Goal: Obtain resource: Obtain resource

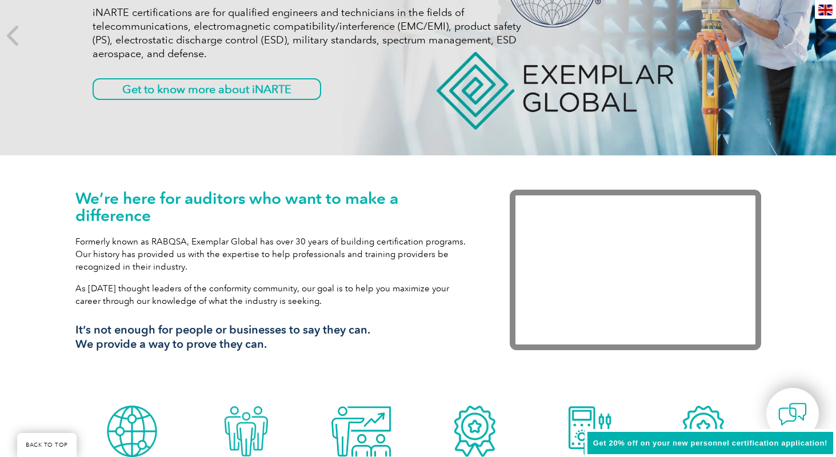
scroll to position [229, 0]
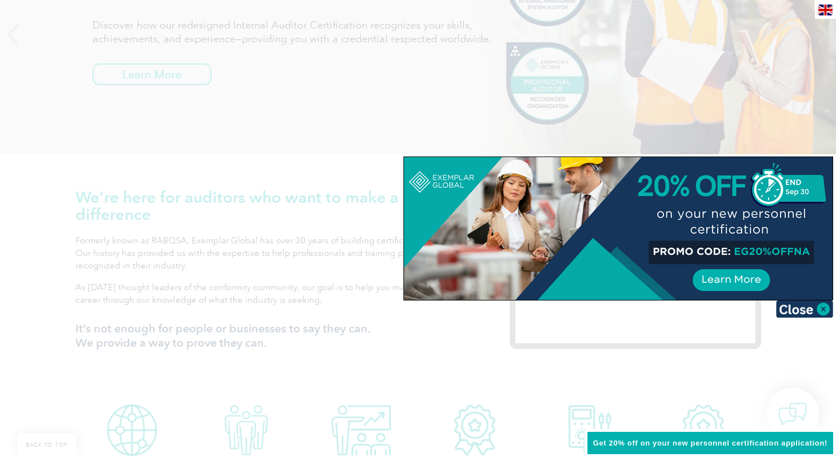
click at [823, 309] on img at bounding box center [804, 309] width 57 height 17
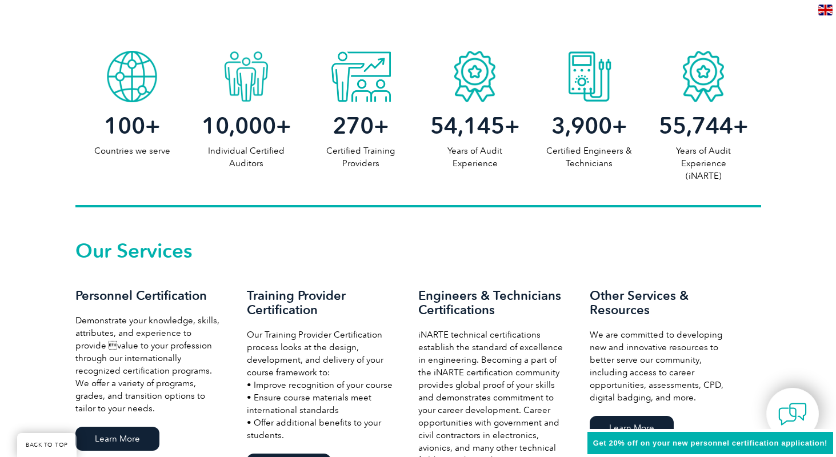
scroll to position [628, 0]
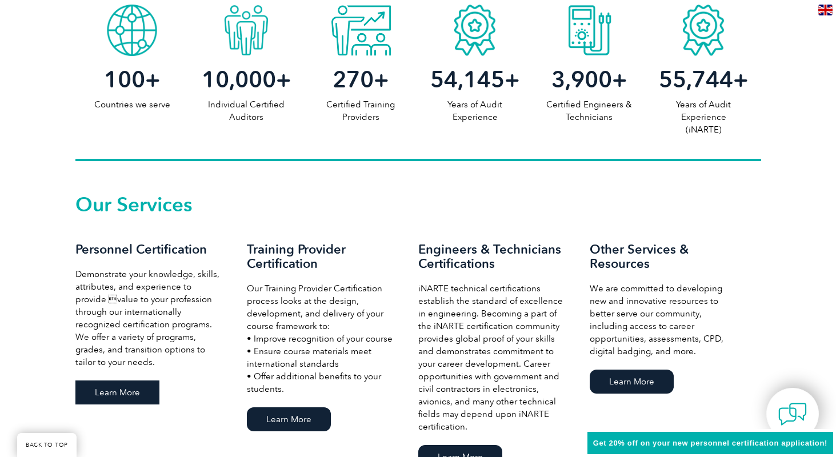
click at [98, 390] on link "Learn More" at bounding box center [117, 393] width 84 height 24
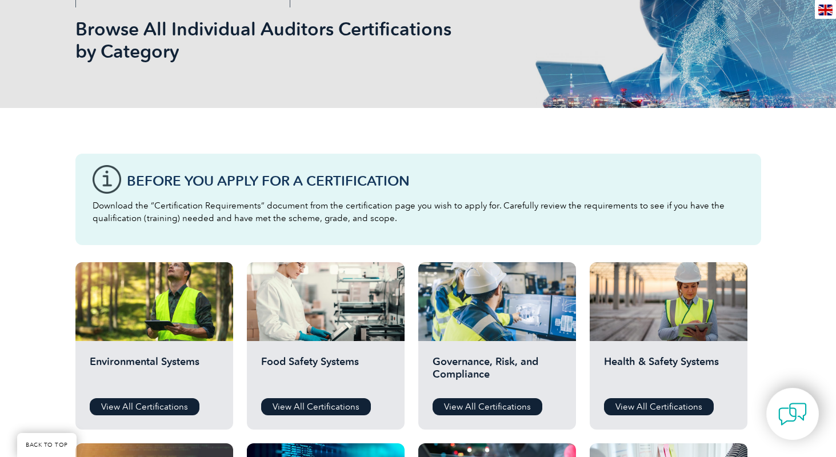
scroll to position [286, 0]
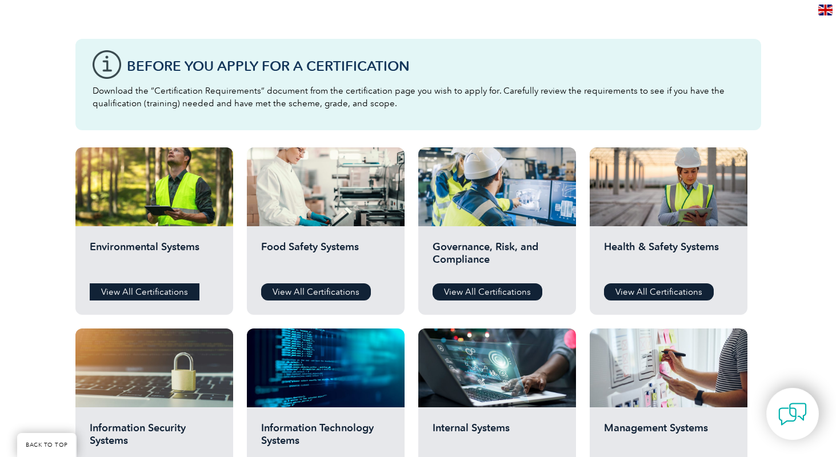
click at [159, 292] on link "View All Certifications" at bounding box center [145, 291] width 110 height 17
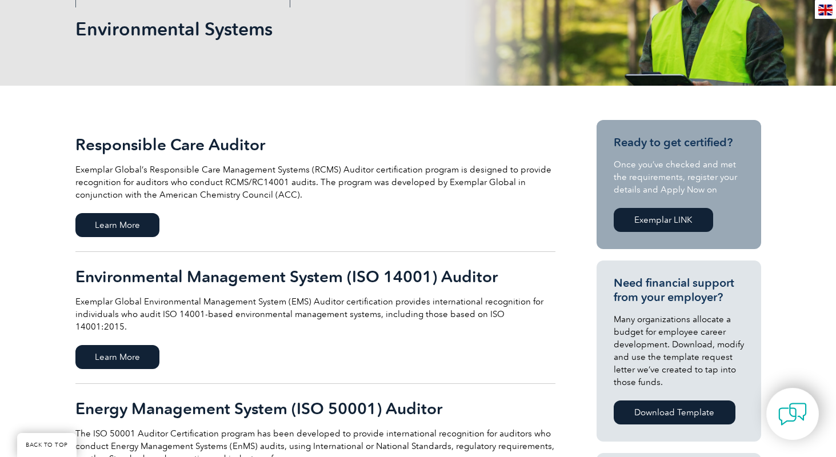
scroll to position [171, 0]
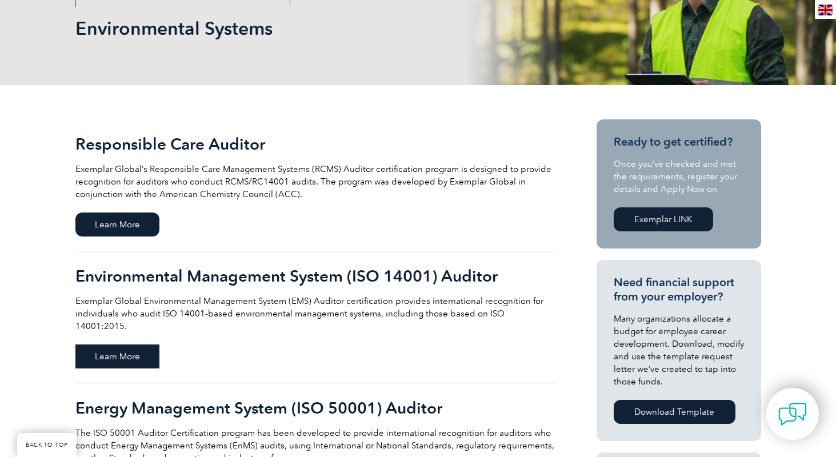
click at [134, 345] on span "Learn More" at bounding box center [117, 357] width 84 height 24
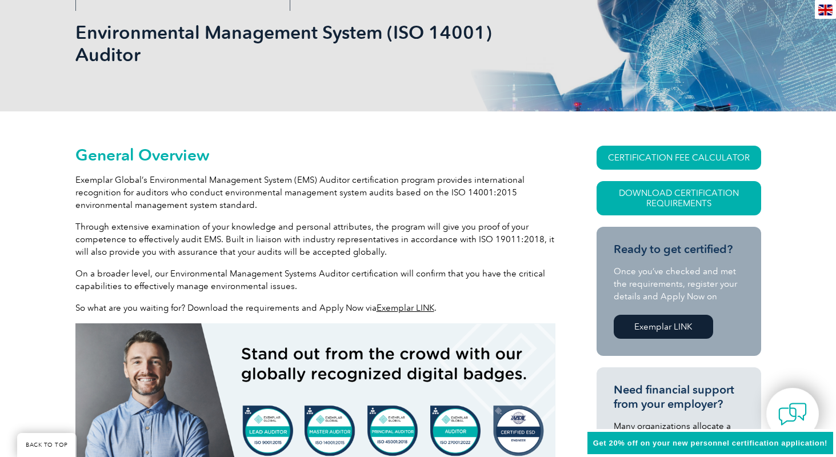
scroll to position [171, 0]
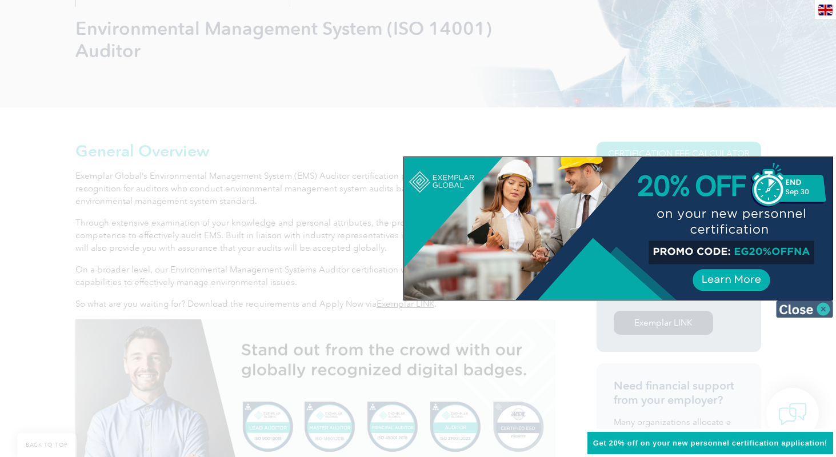
click at [816, 307] on img at bounding box center [804, 309] width 57 height 17
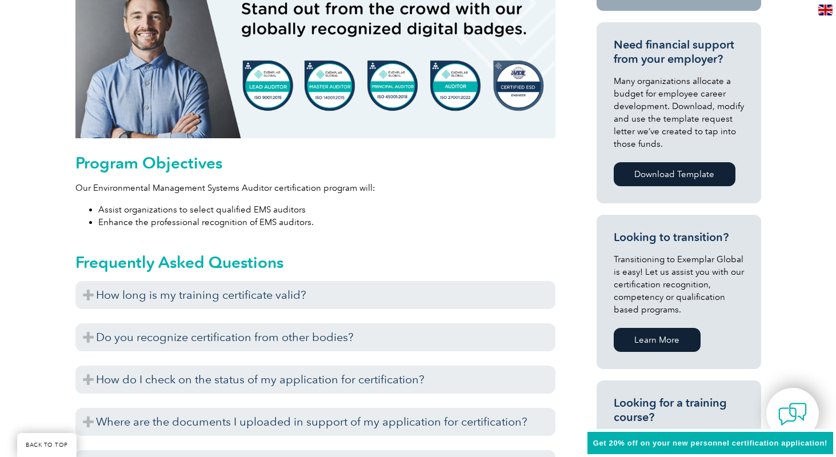
scroll to position [514, 0]
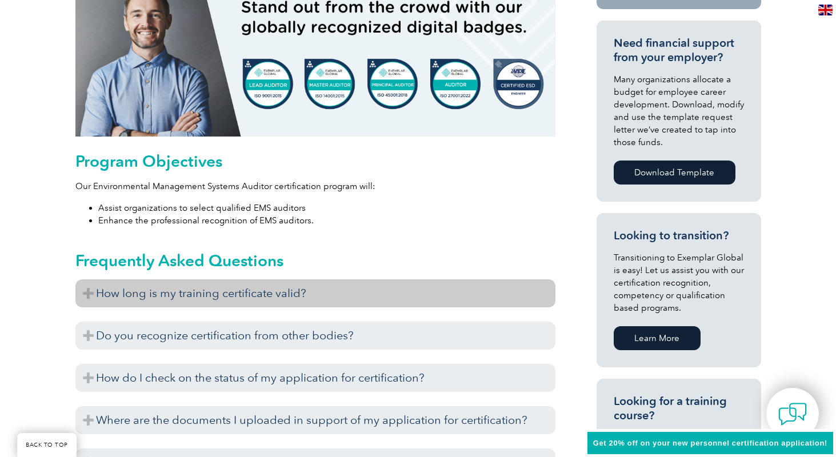
click at [424, 294] on h3 "How long is my training certificate valid?" at bounding box center [315, 293] width 480 height 28
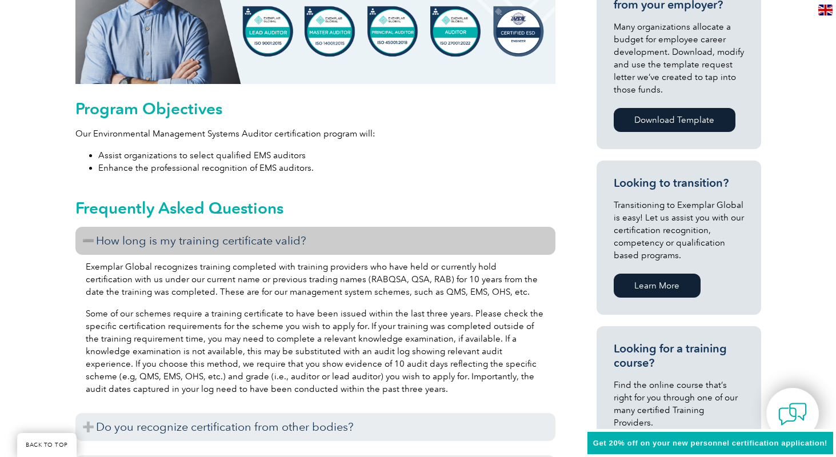
scroll to position [571, 0]
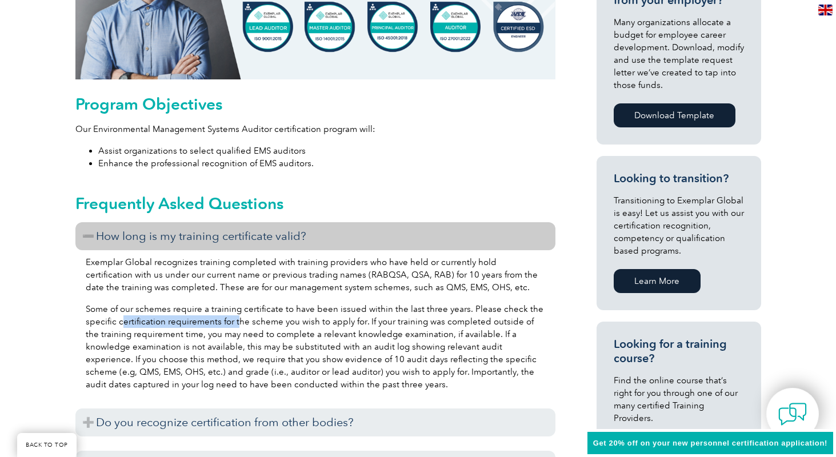
drag, startPoint x: 122, startPoint y: 324, endPoint x: 234, endPoint y: 322, distance: 111.4
click at [234, 322] on p "Some of our schemes require a training certificate to have been issued within t…" at bounding box center [315, 347] width 459 height 88
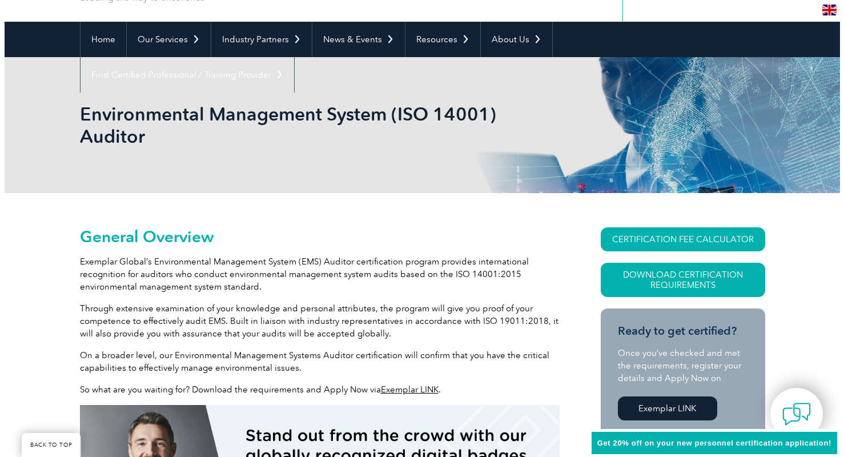
scroll to position [57, 0]
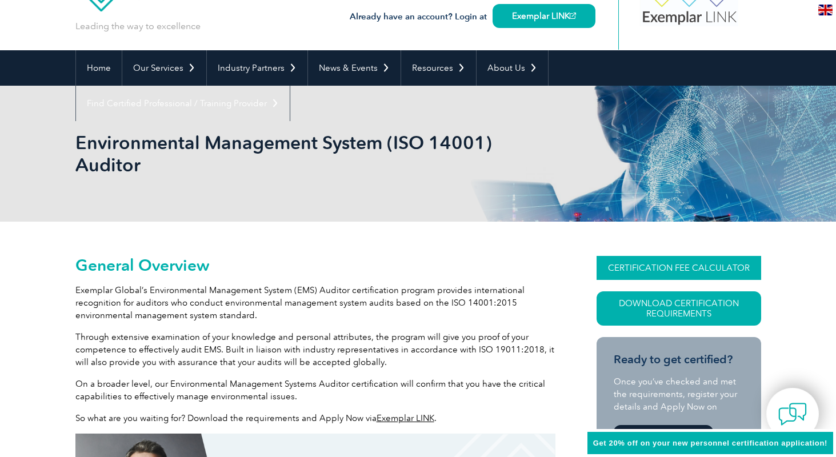
click at [647, 271] on link "CERTIFICATION FEE CALCULATOR" at bounding box center [678, 268] width 165 height 24
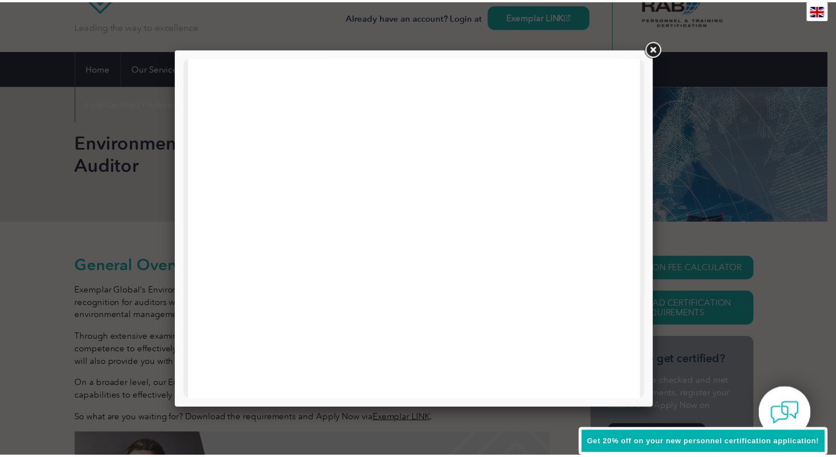
scroll to position [343, 0]
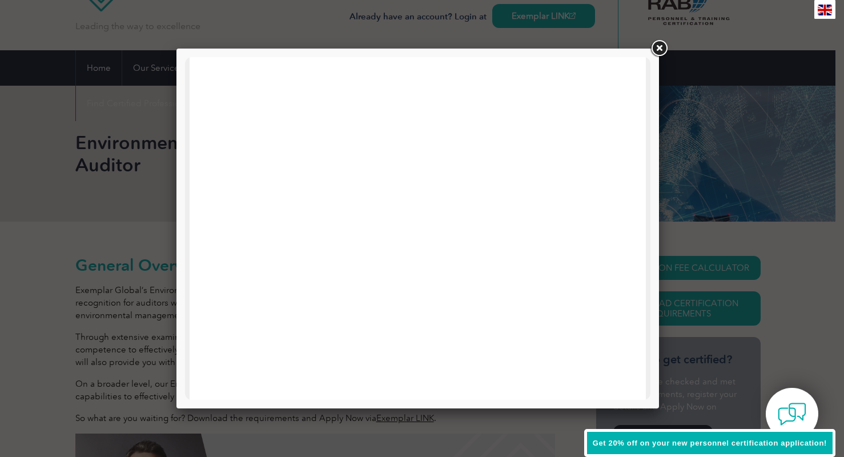
click at [660, 46] on link at bounding box center [659, 48] width 21 height 21
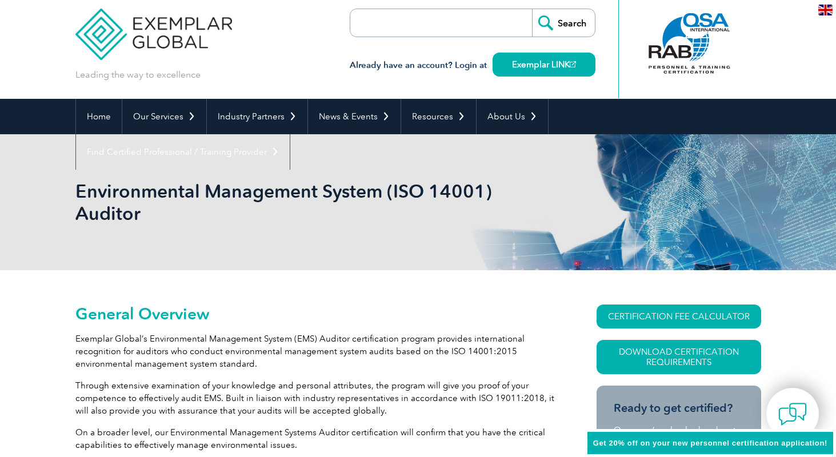
scroll to position [0, 0]
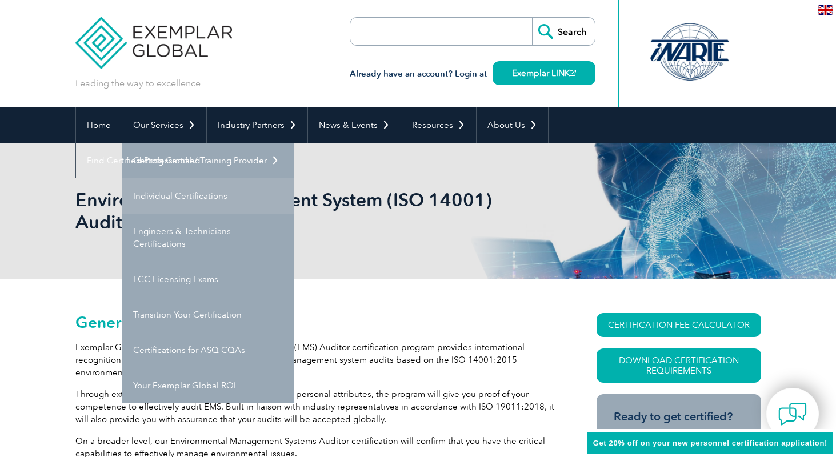
click at [174, 199] on link "Individual Certifications" at bounding box center [207, 195] width 171 height 35
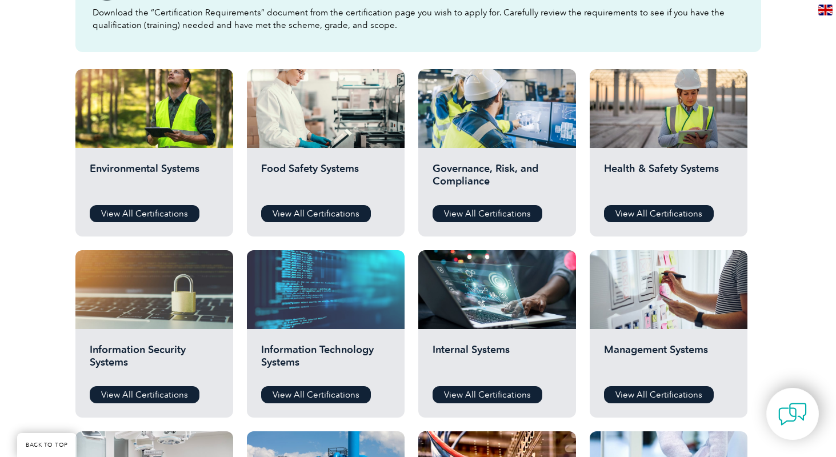
scroll to position [400, 0]
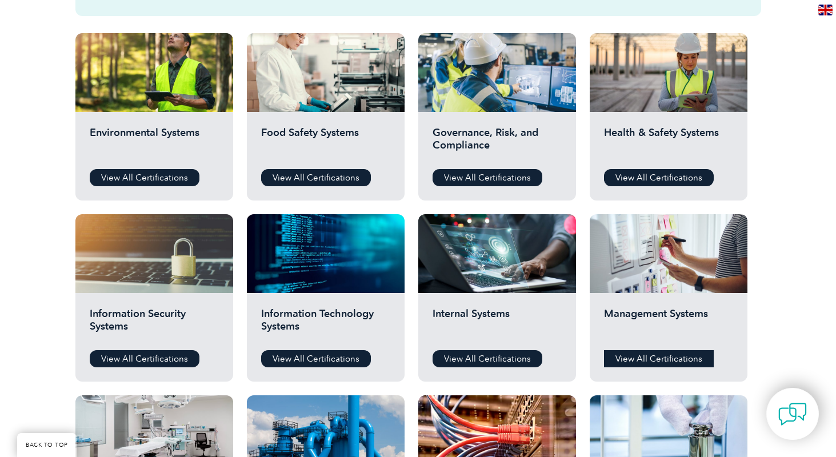
click at [671, 361] on link "View All Certifications" at bounding box center [659, 358] width 110 height 17
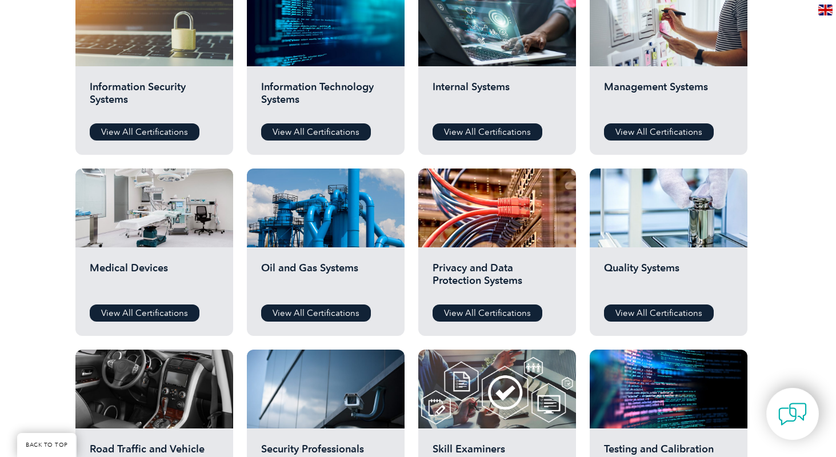
scroll to position [628, 0]
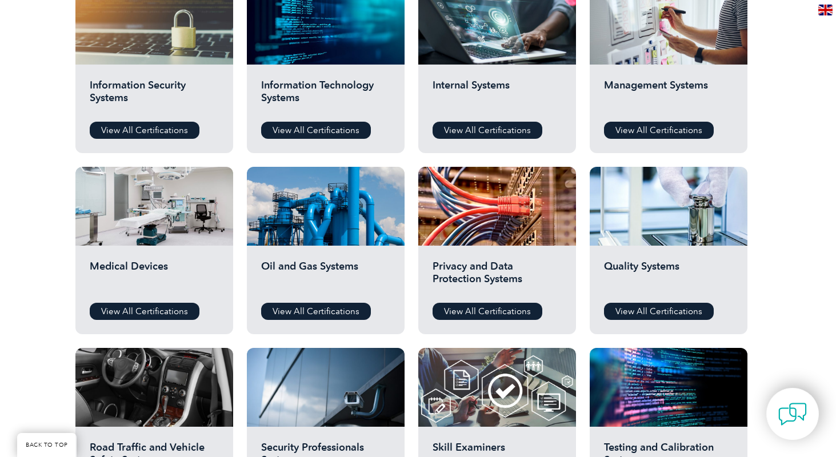
click at [638, 302] on div "Quality Systems View All Certifications" at bounding box center [669, 290] width 158 height 89
click at [638, 307] on link "View All Certifications" at bounding box center [659, 311] width 110 height 17
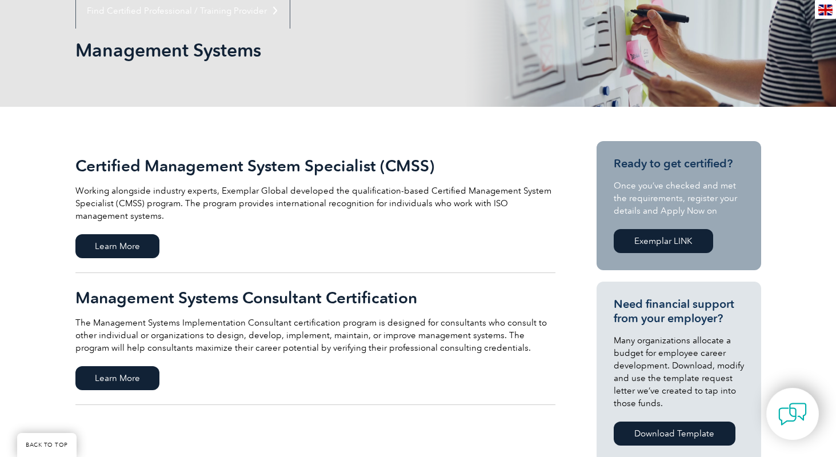
scroll to position [114, 0]
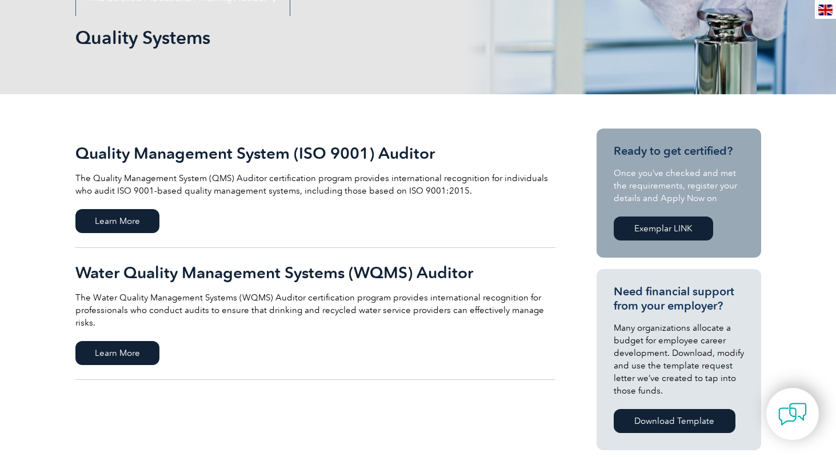
scroll to position [171, 0]
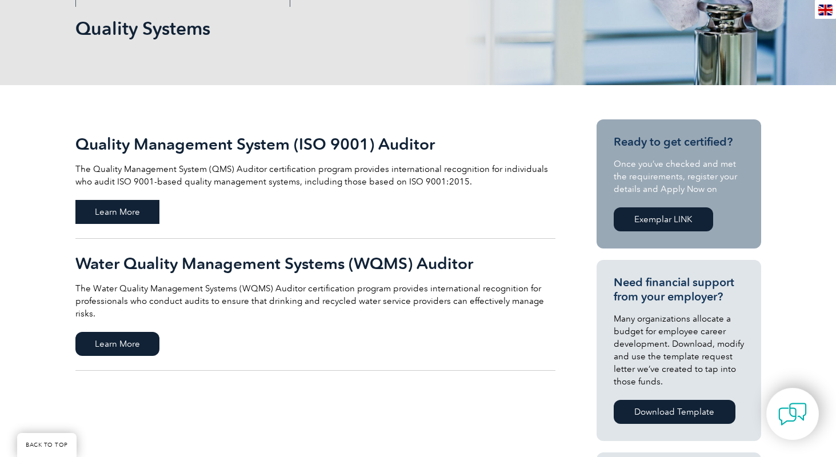
click at [129, 210] on span "Learn More" at bounding box center [117, 212] width 84 height 24
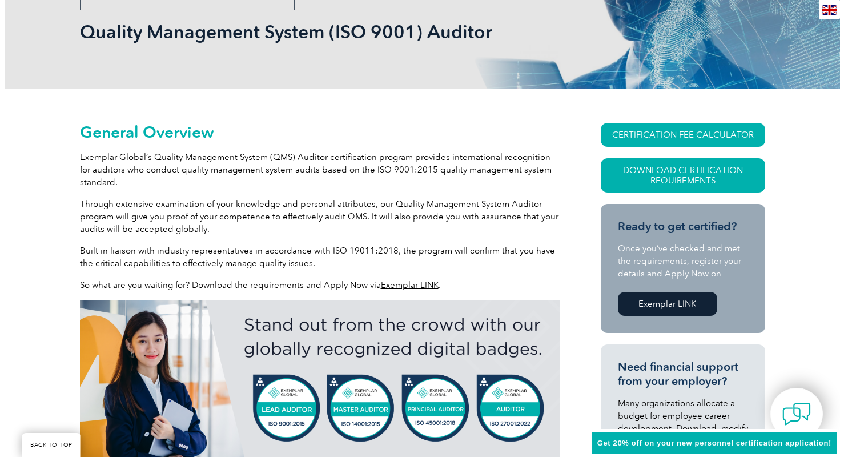
scroll to position [171, 0]
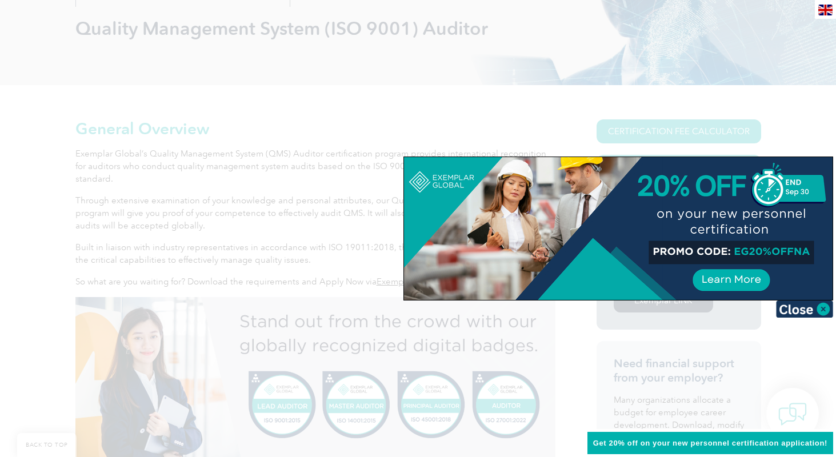
click at [820, 306] on img at bounding box center [804, 309] width 57 height 17
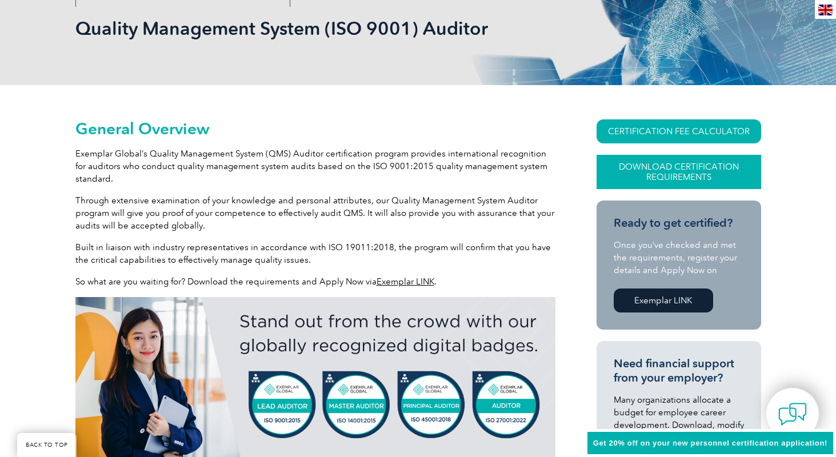
click at [687, 166] on link "Download Certification Requirements" at bounding box center [678, 172] width 165 height 34
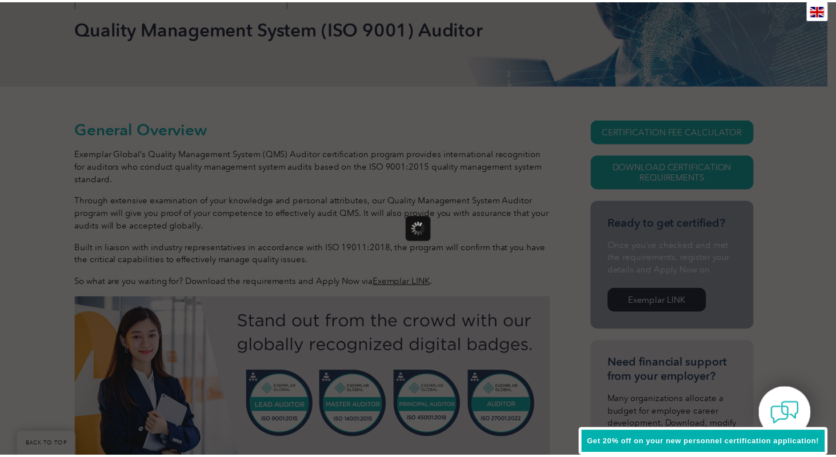
scroll to position [0, 0]
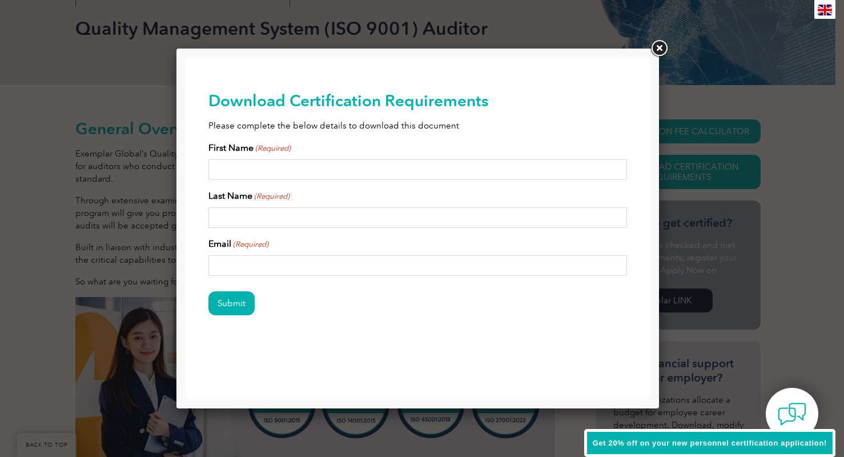
click at [239, 170] on input "First Name (Required)" at bounding box center [418, 169] width 419 height 21
click at [657, 47] on link at bounding box center [659, 48] width 21 height 21
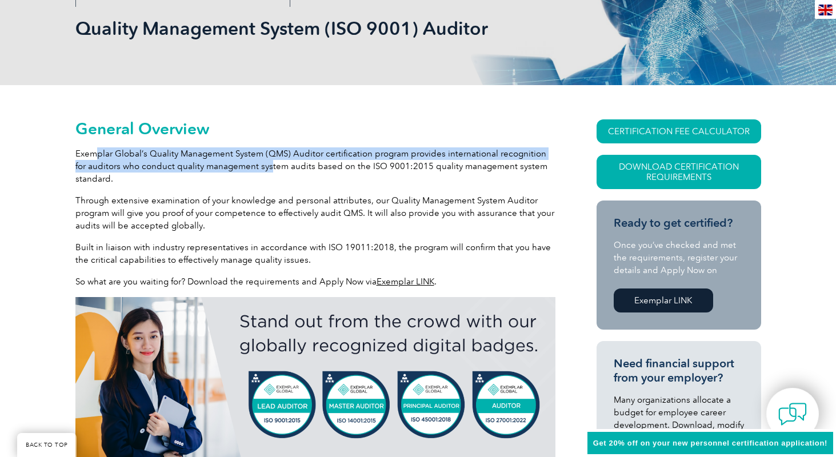
drag, startPoint x: 95, startPoint y: 153, endPoint x: 257, endPoint y: 170, distance: 162.6
click at [257, 170] on p "Exemplar Global’s Quality Management System (QMS) Auditor certification program…" at bounding box center [315, 166] width 480 height 38
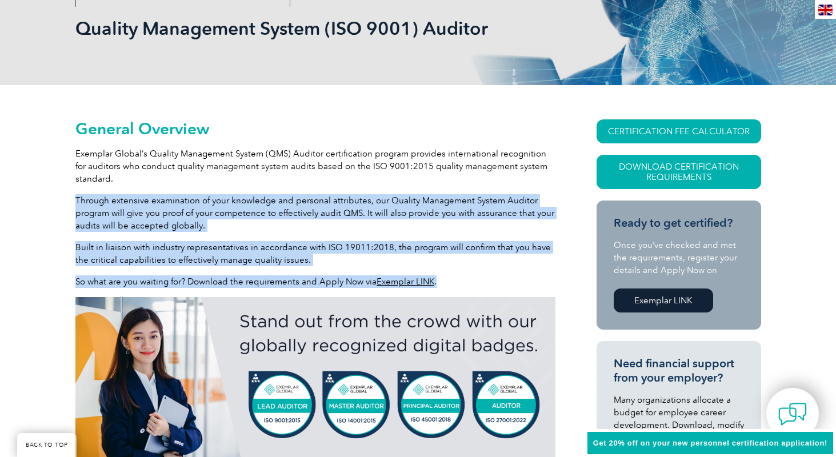
drag, startPoint x: 77, startPoint y: 199, endPoint x: 475, endPoint y: 285, distance: 407.3
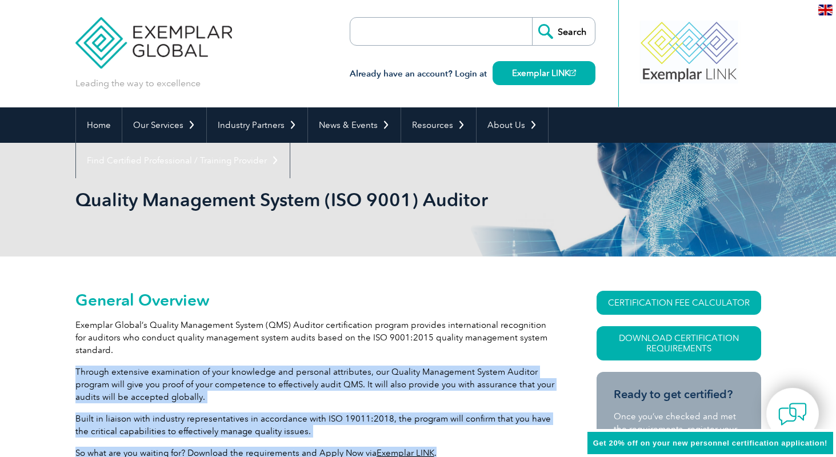
click at [370, 387] on p "Through extensive examination of your knowledge and personal attributes, our Qu…" at bounding box center [315, 385] width 480 height 38
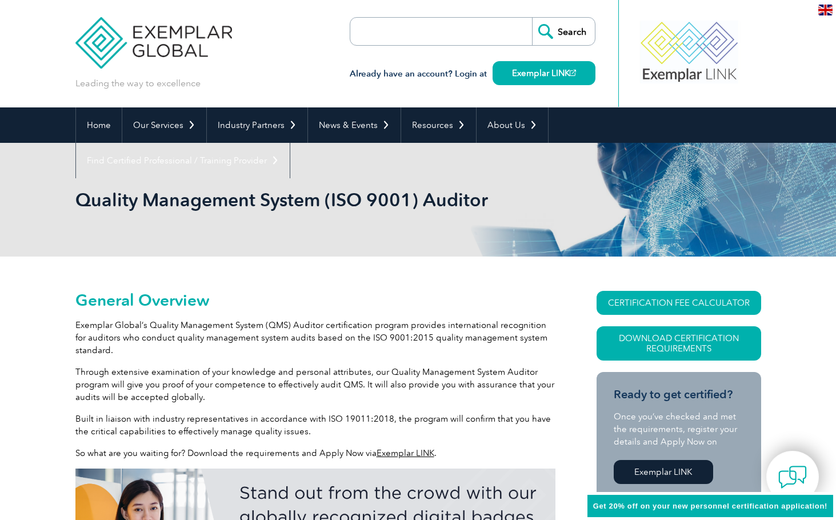
click at [341, 343] on p "Exemplar Global’s Quality Management System (QMS) Auditor certification program…" at bounding box center [315, 338] width 480 height 38
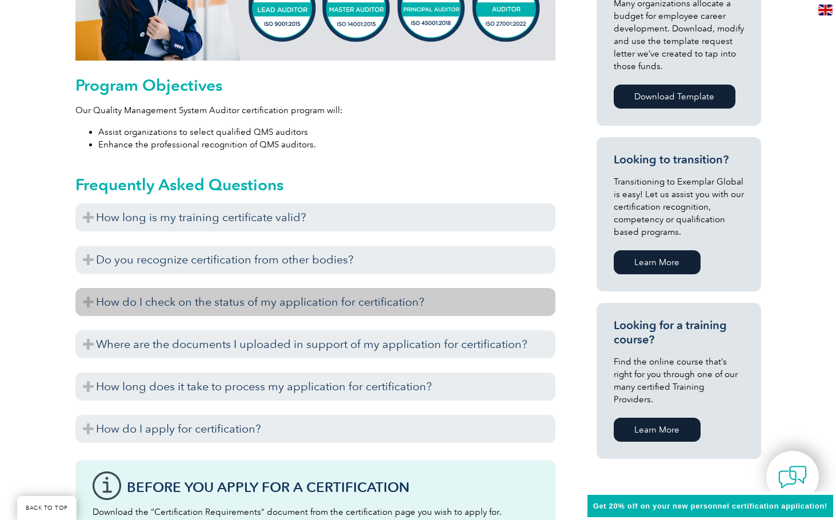
scroll to position [571, 0]
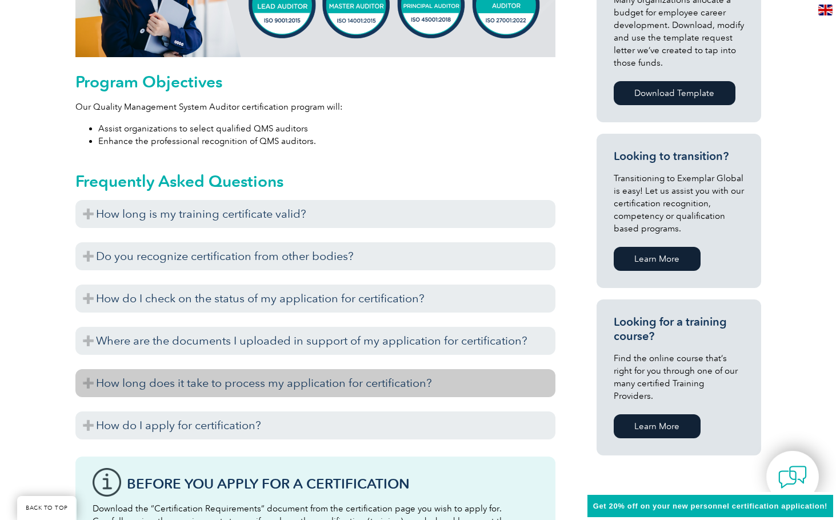
click at [85, 383] on h3 "How long does it take to process my application for certification?" at bounding box center [315, 383] width 480 height 28
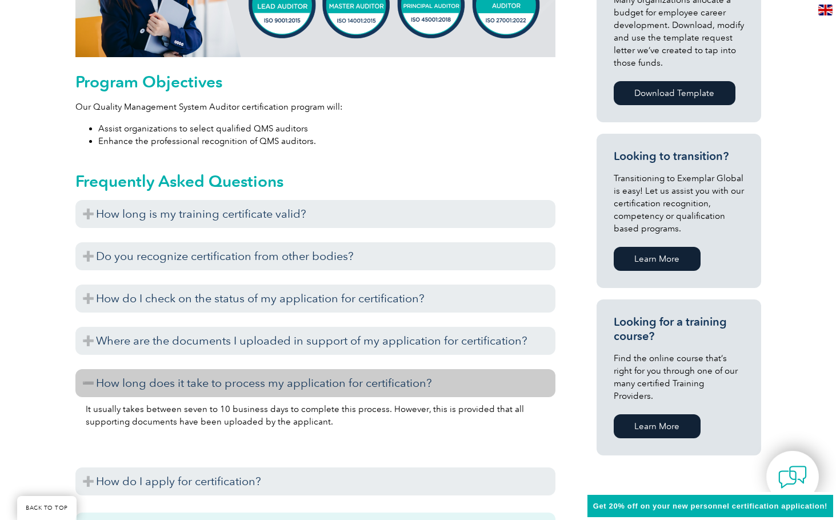
click at [85, 383] on h3 "How long does it take to process my application for certification?" at bounding box center [315, 383] width 480 height 28
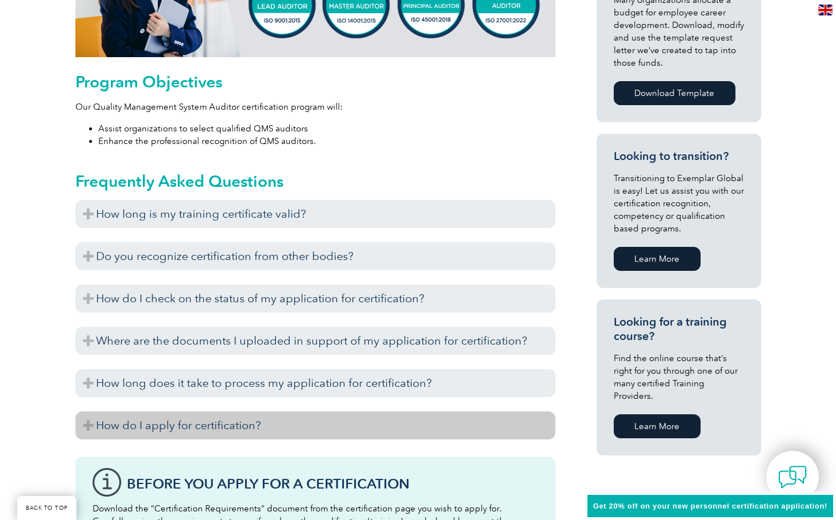
click at [85, 423] on h3 "How do I apply for certification?" at bounding box center [315, 425] width 480 height 28
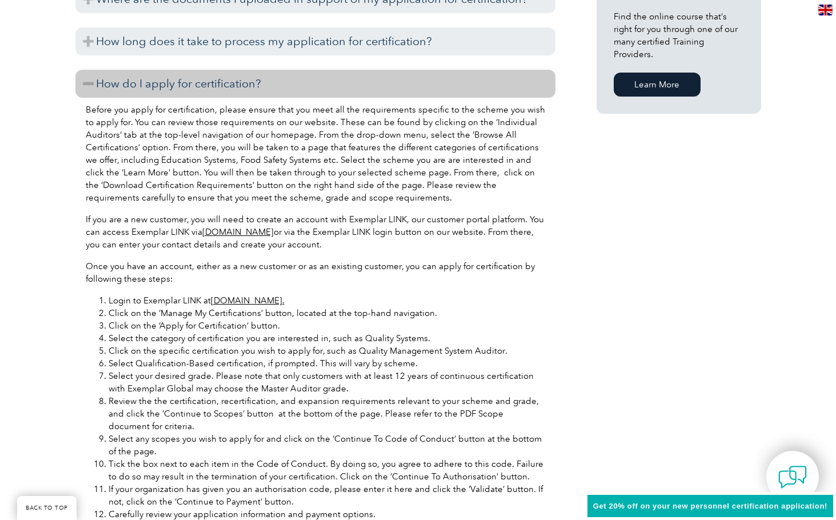
scroll to position [914, 0]
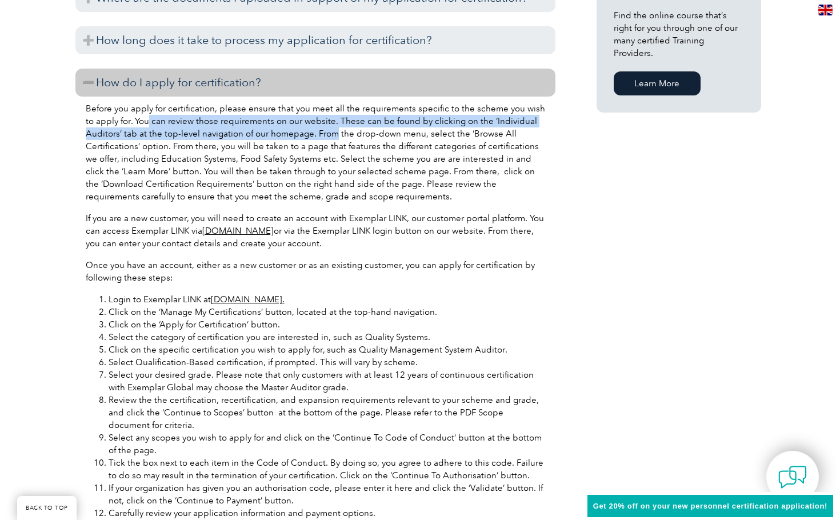
drag, startPoint x: 138, startPoint y: 123, endPoint x: 334, endPoint y: 136, distance: 196.9
click at [334, 136] on p "Before you apply for certification, please ensure that you meet all the require…" at bounding box center [315, 152] width 459 height 101
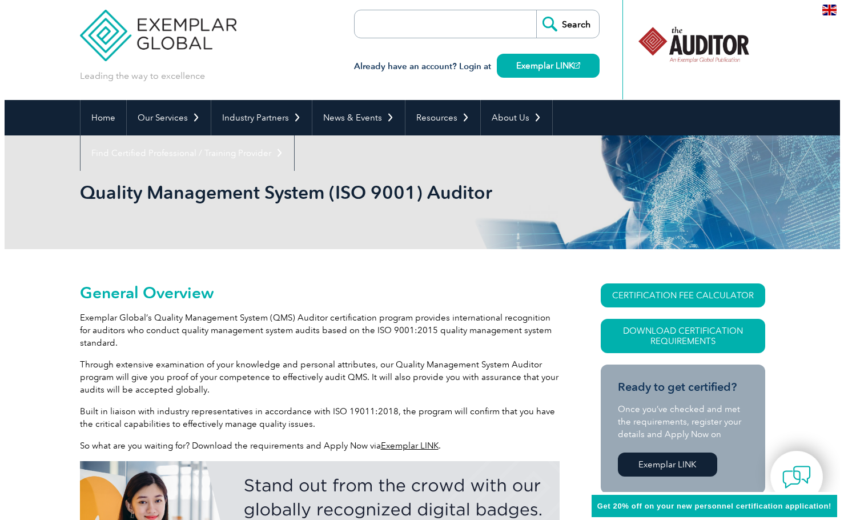
scroll to position [0, 0]
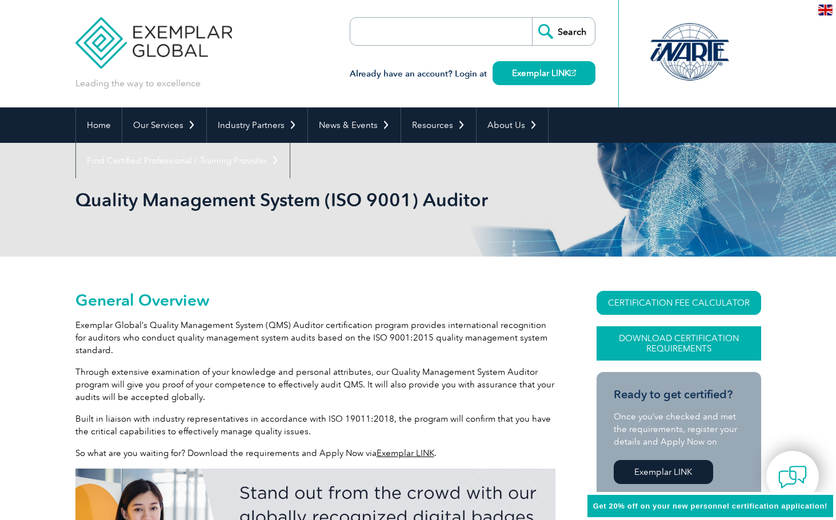
click at [695, 343] on link "Download Certification Requirements" at bounding box center [678, 343] width 165 height 34
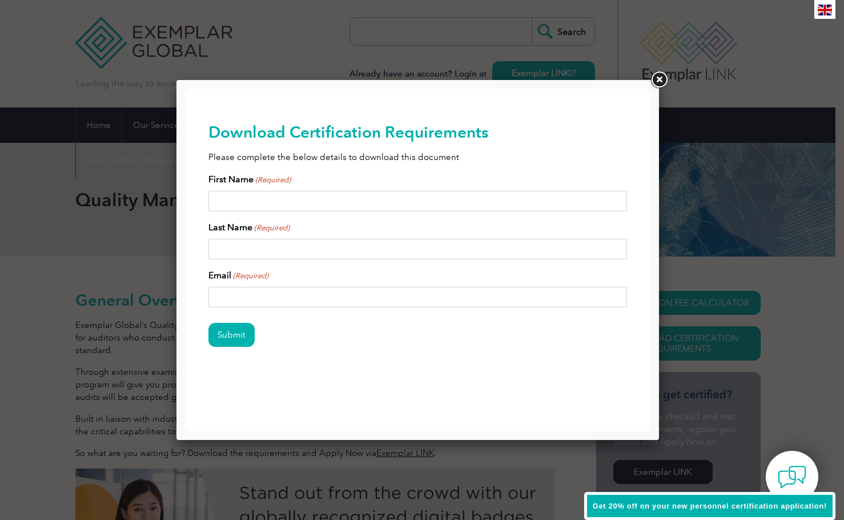
click at [301, 203] on input "First Name (Required)" at bounding box center [418, 201] width 419 height 21
type input "Matt"
click at [246, 246] on input "Last Name (Required)" at bounding box center [418, 249] width 419 height 21
type input "Gerlach"
click at [267, 295] on input "Email (Required)" at bounding box center [418, 297] width 419 height 21
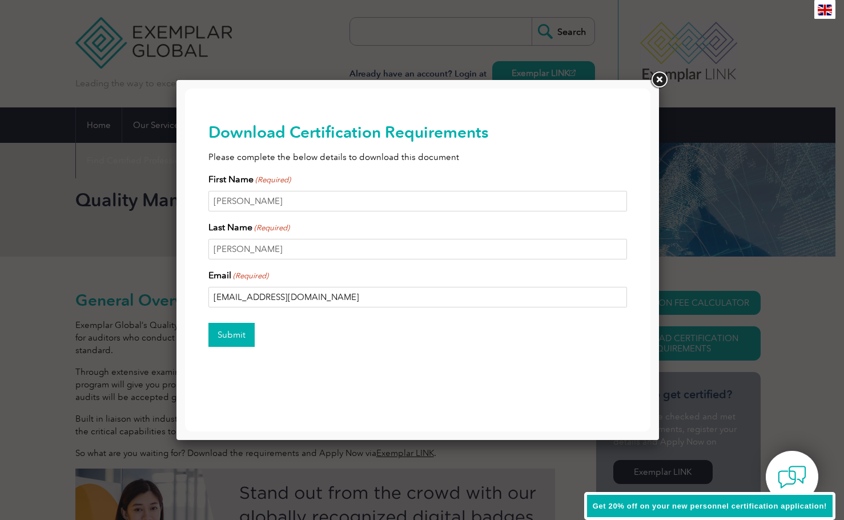
type input "merlach@camfab.com"
click at [221, 333] on input "Submit" at bounding box center [232, 335] width 46 height 24
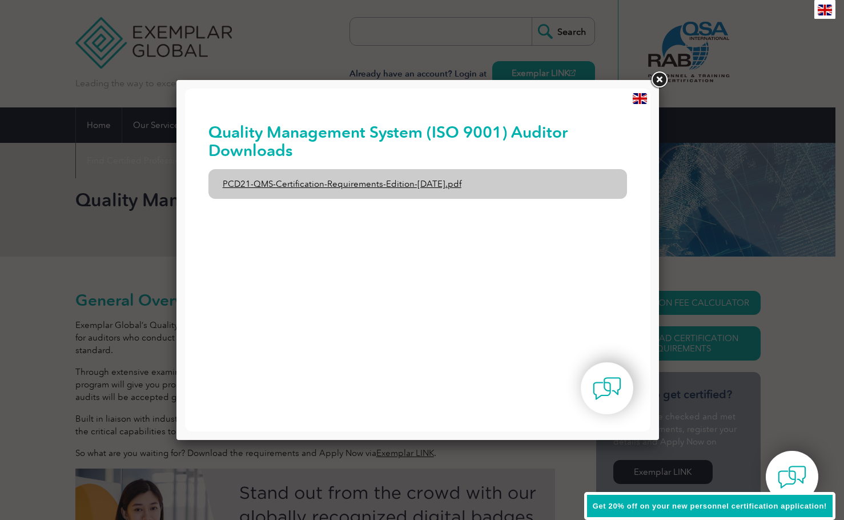
click at [379, 181] on link "PCD21-QMS-Certification-Requirements-Edition-2-April-2022.pdf" at bounding box center [418, 184] width 419 height 30
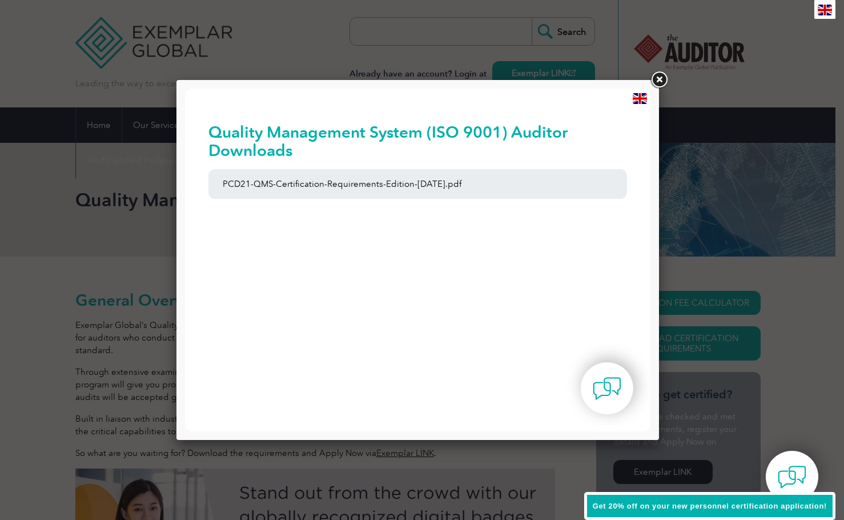
click at [657, 79] on link at bounding box center [659, 80] width 21 height 21
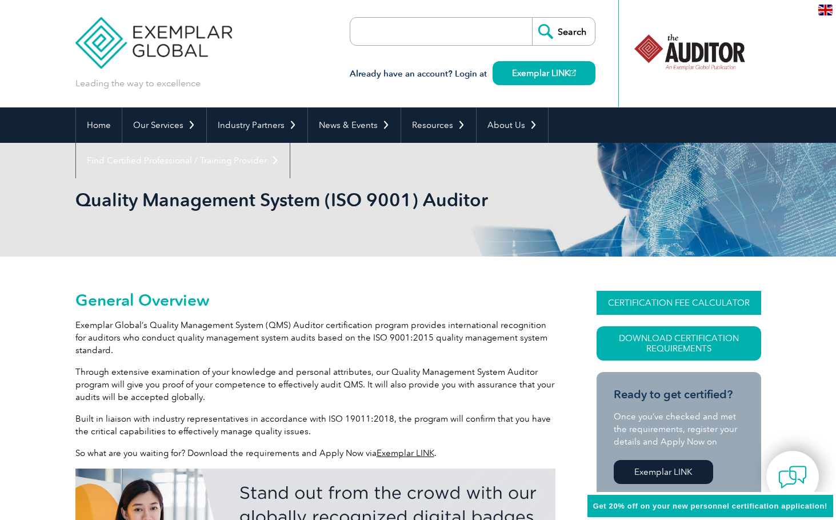
click at [688, 299] on link "CERTIFICATION FEE CALCULATOR" at bounding box center [678, 303] width 165 height 24
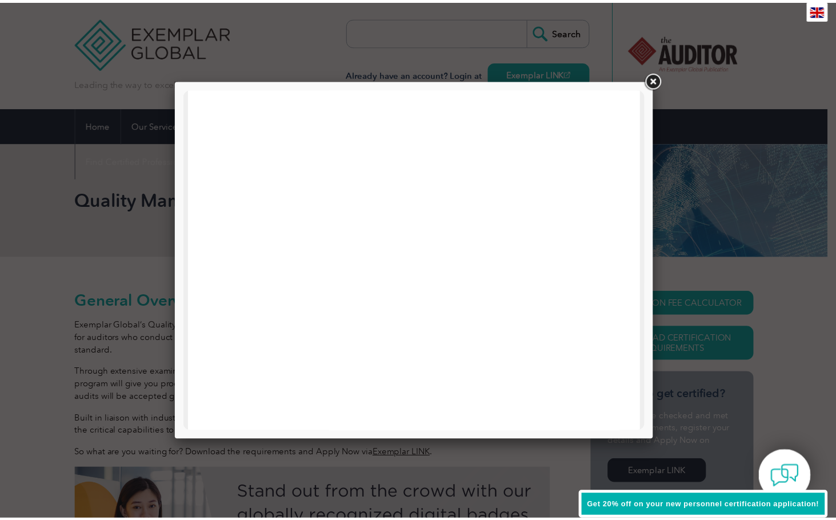
scroll to position [545, 0]
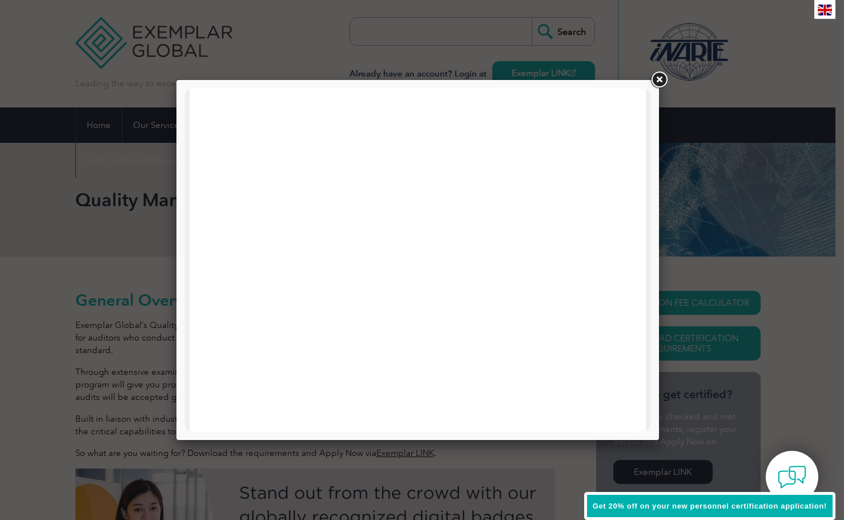
drag, startPoint x: 664, startPoint y: 79, endPoint x: 664, endPoint y: 90, distance: 10.3
click at [664, 81] on link at bounding box center [659, 80] width 21 height 21
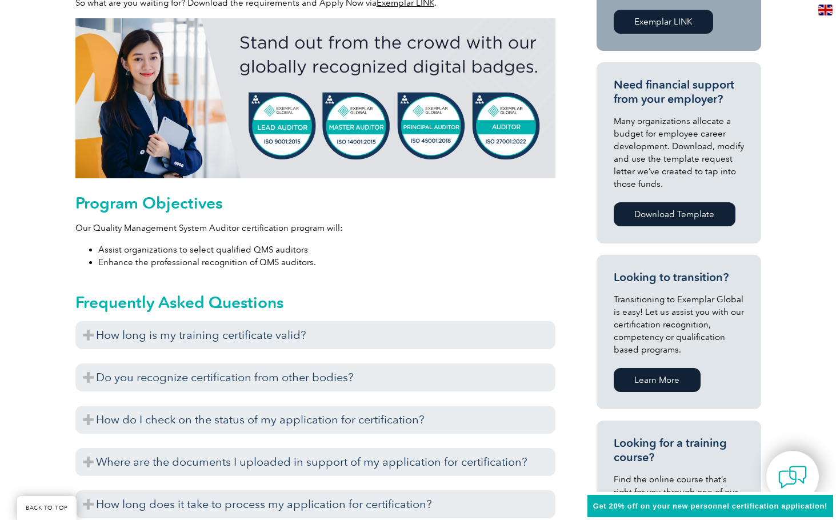
scroll to position [457, 0]
